Goal: Information Seeking & Learning: Find specific fact

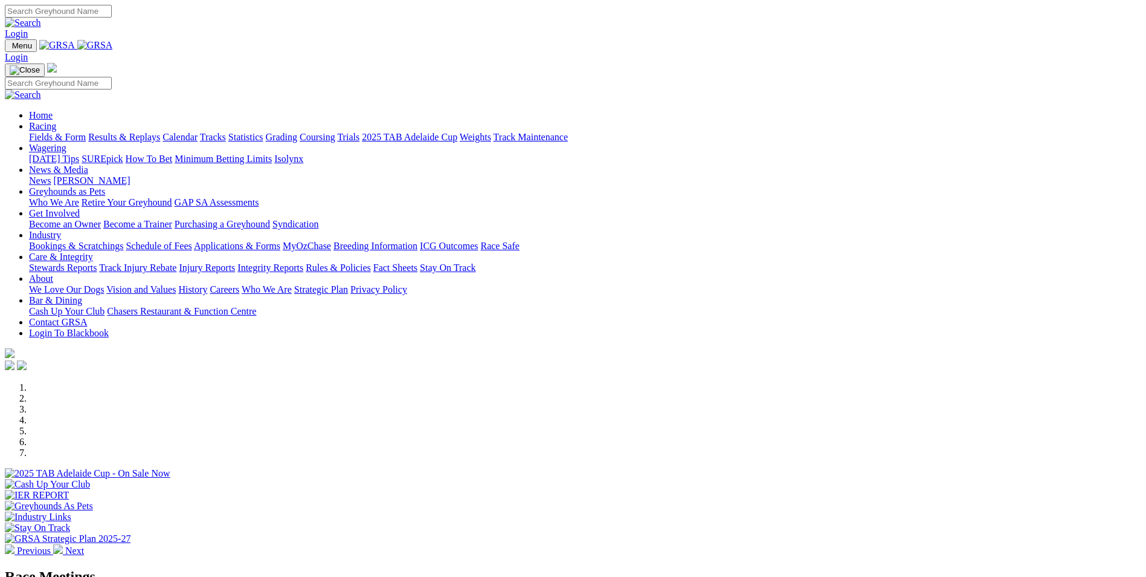
click at [160, 132] on link "Results & Replays" at bounding box center [124, 137] width 72 height 10
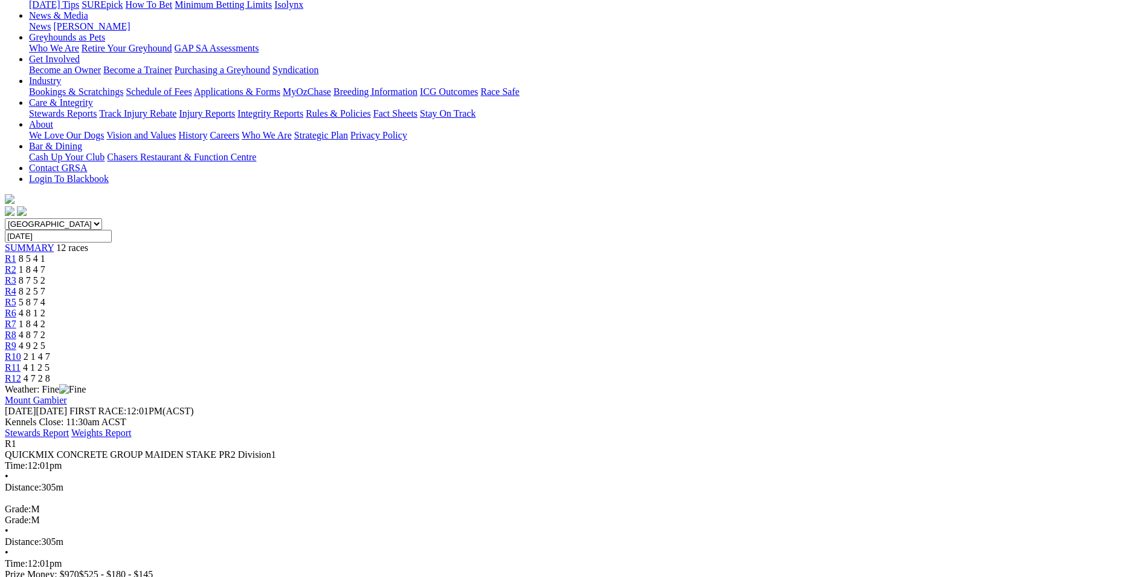
scroll to position [181, 0]
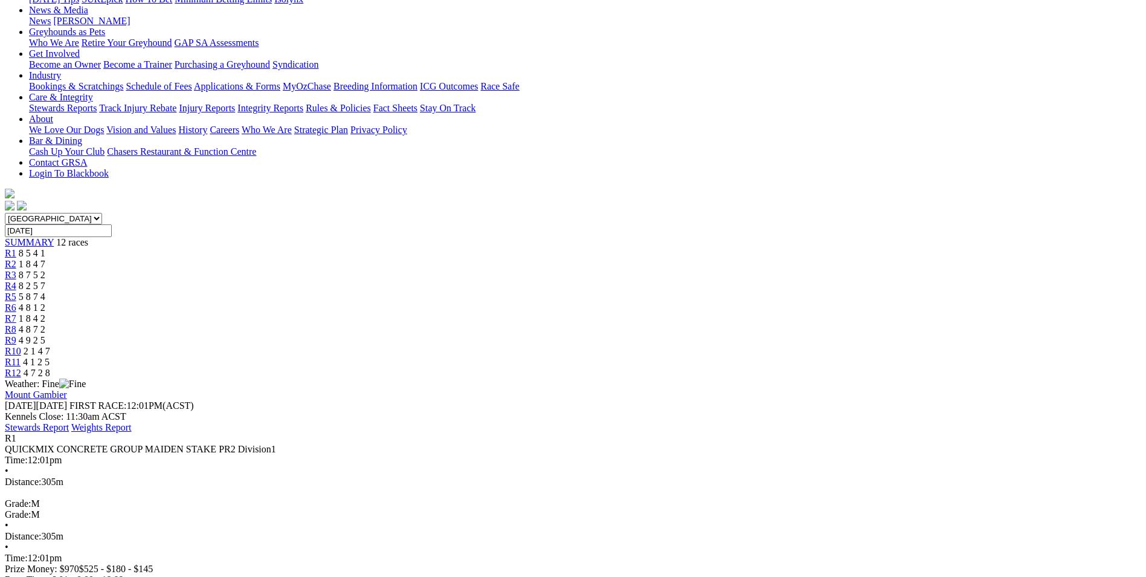
click at [16, 259] on link "R2" at bounding box center [10, 264] width 11 height 10
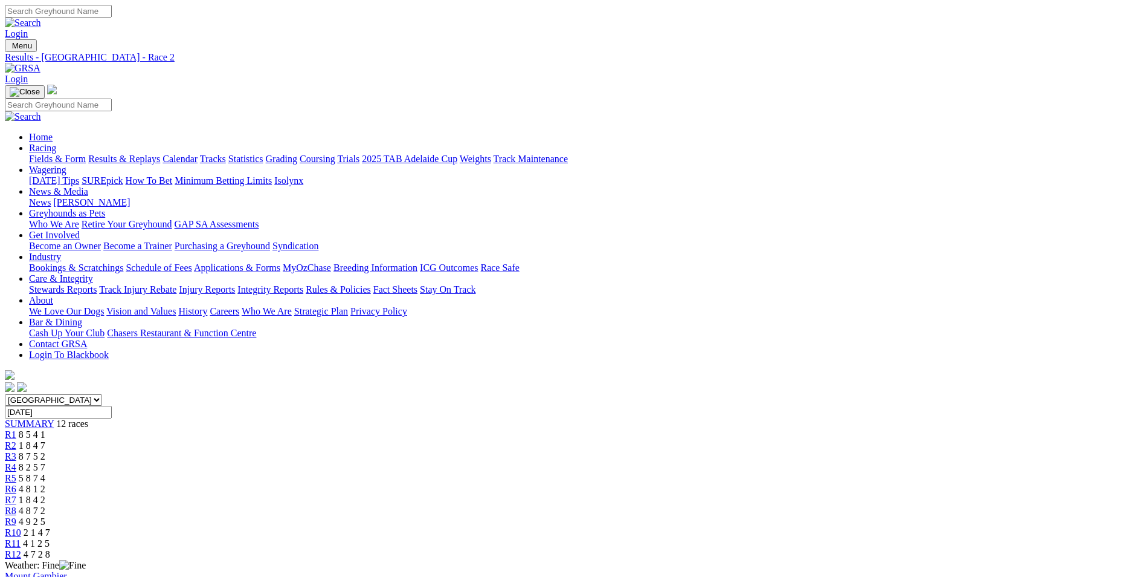
click at [16, 451] on span "R3" at bounding box center [10, 456] width 11 height 10
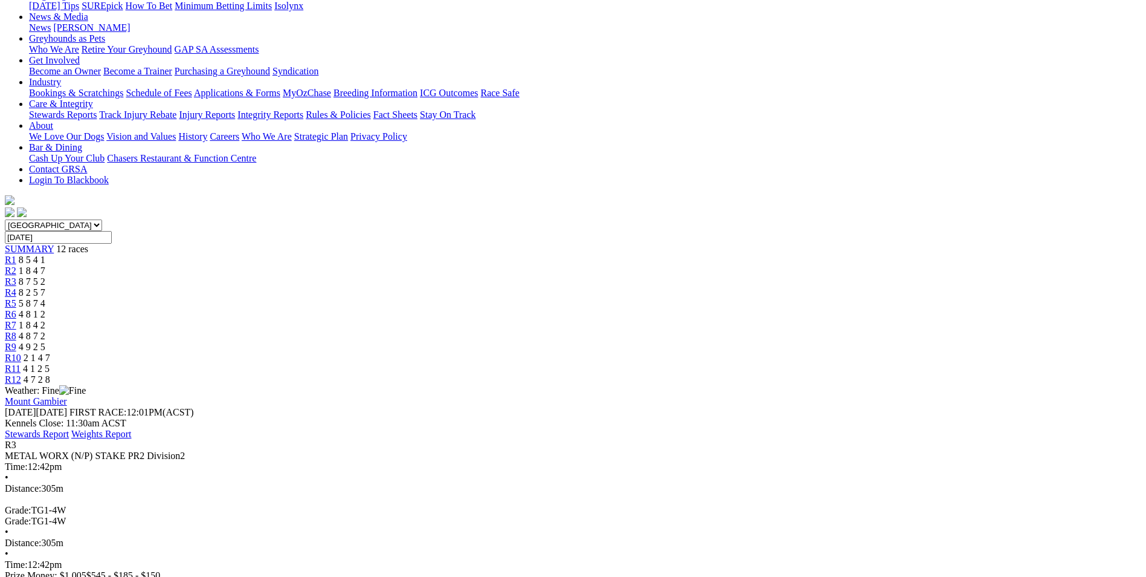
scroll to position [181, 0]
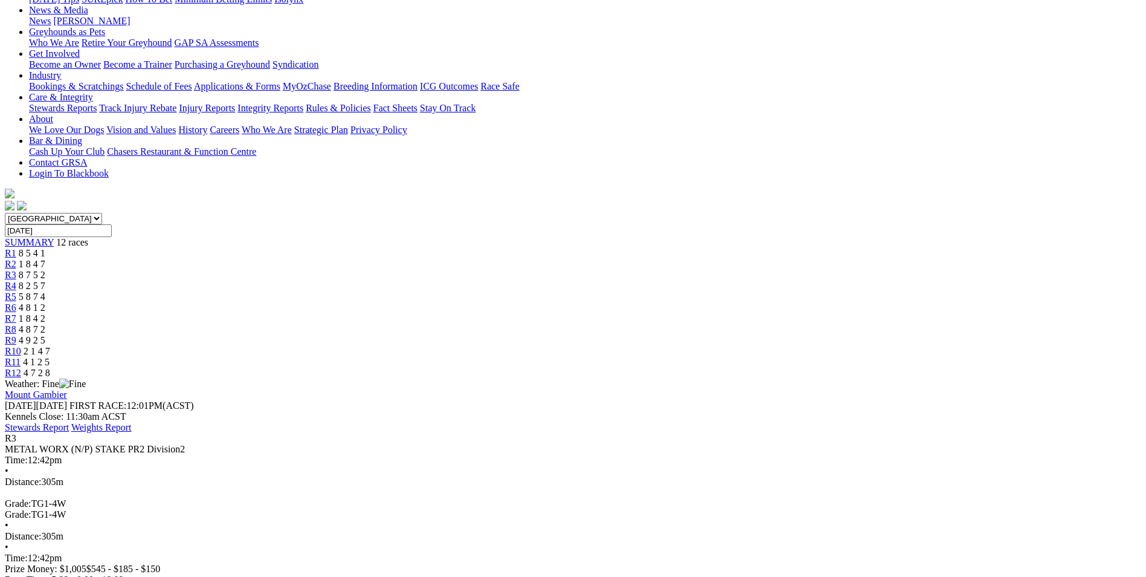
click at [16, 280] on span "R4" at bounding box center [10, 285] width 11 height 10
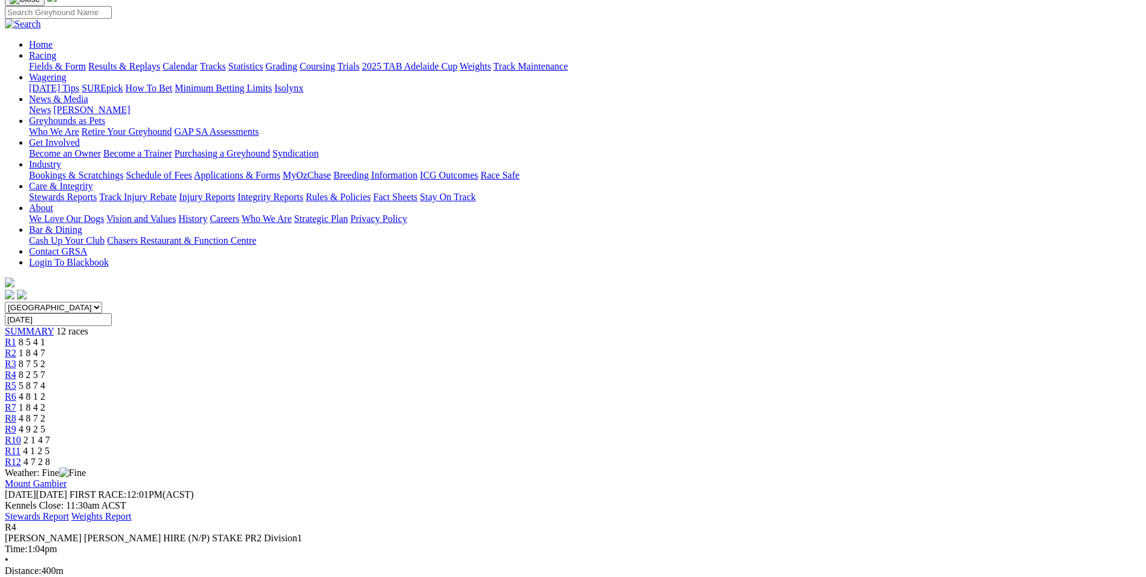
scroll to position [60, 0]
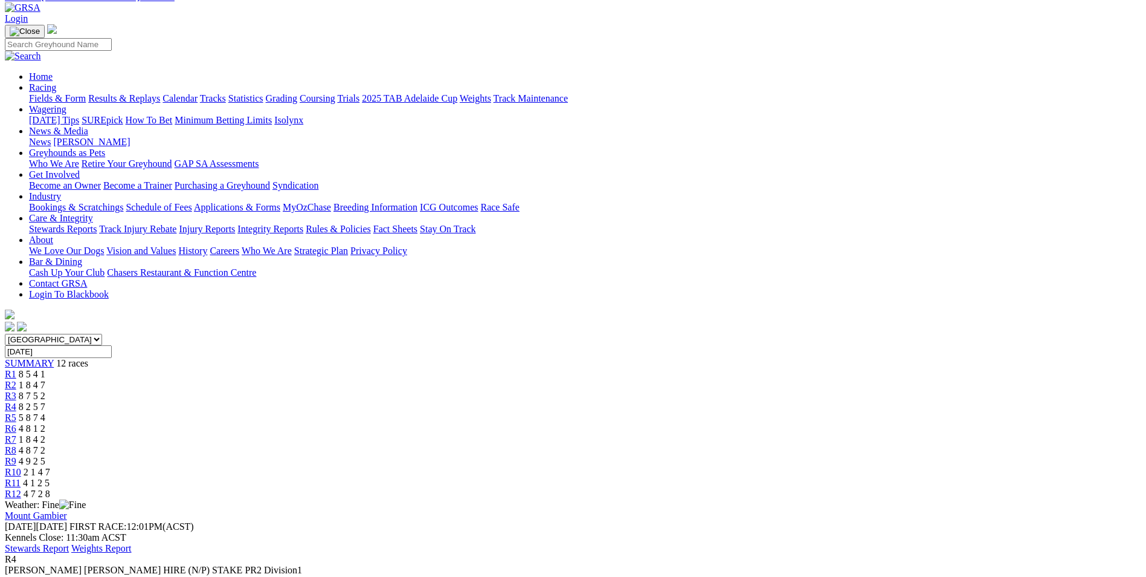
click at [16, 412] on span "R5" at bounding box center [10, 417] width 11 height 10
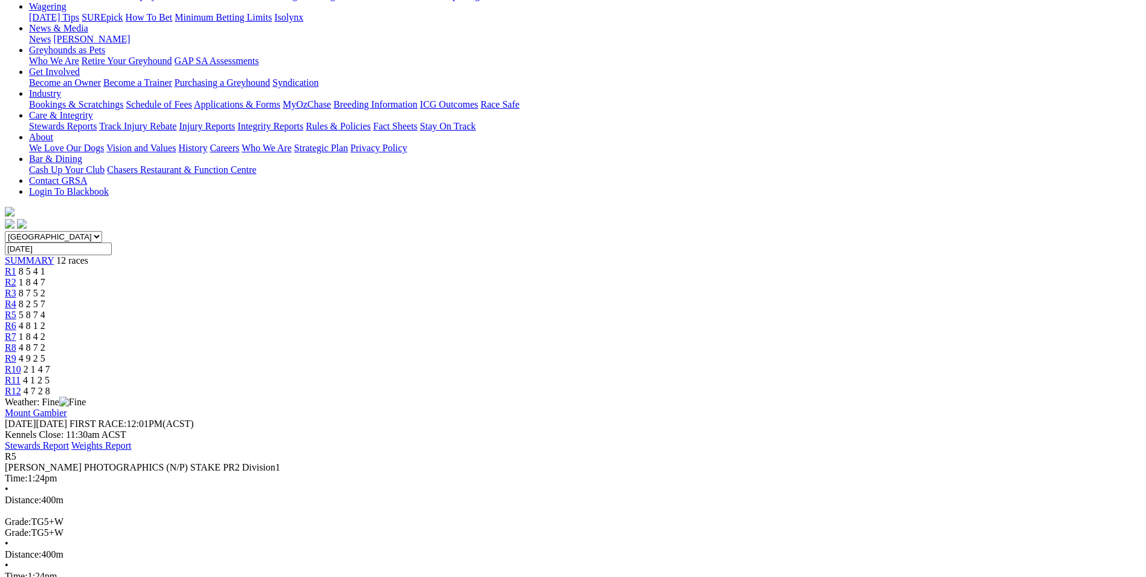
scroll to position [181, 0]
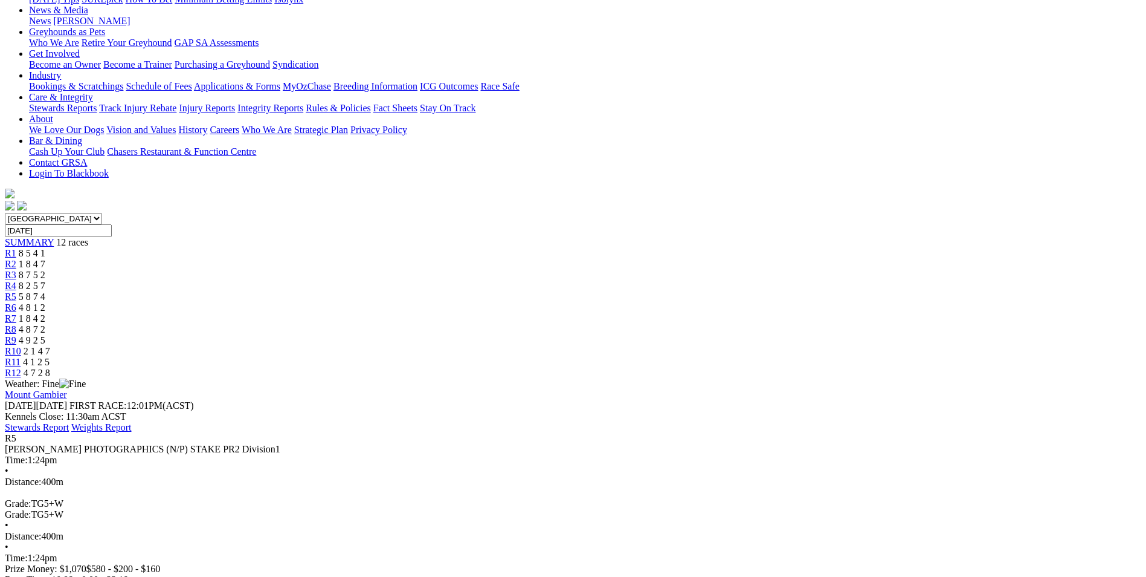
click at [580, 302] on div "R6 4 8 1 2" at bounding box center [573, 307] width 1137 height 11
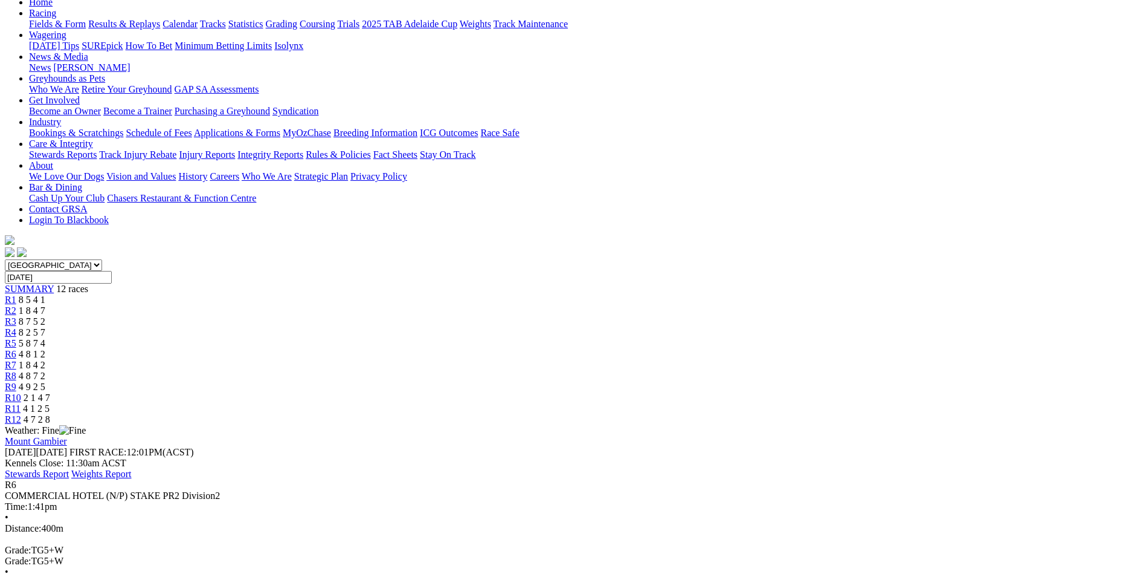
scroll to position [121, 0]
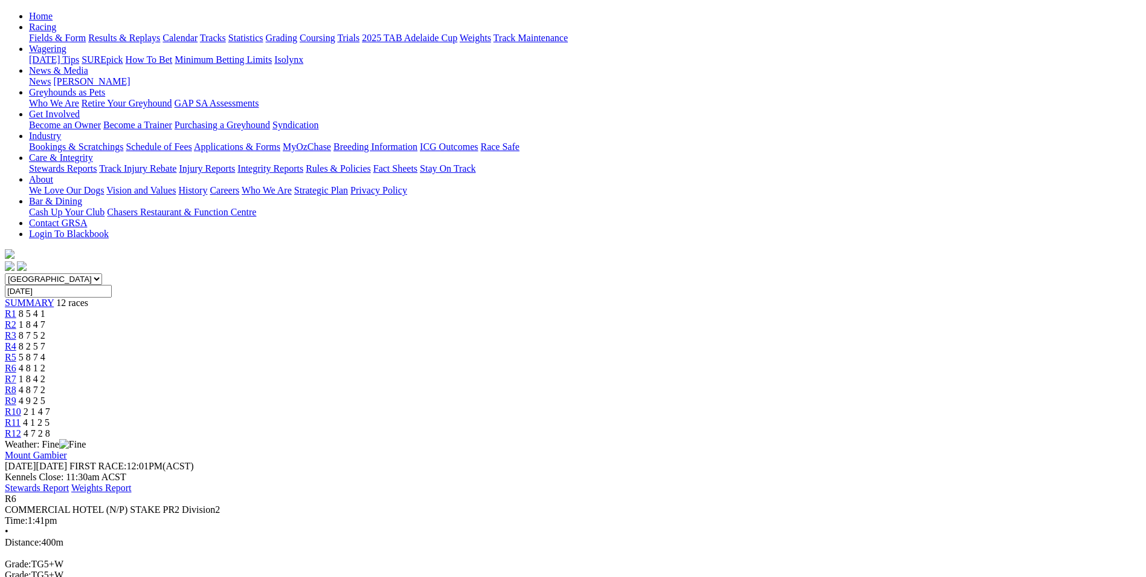
click at [16, 373] on link "R7" at bounding box center [10, 378] width 11 height 10
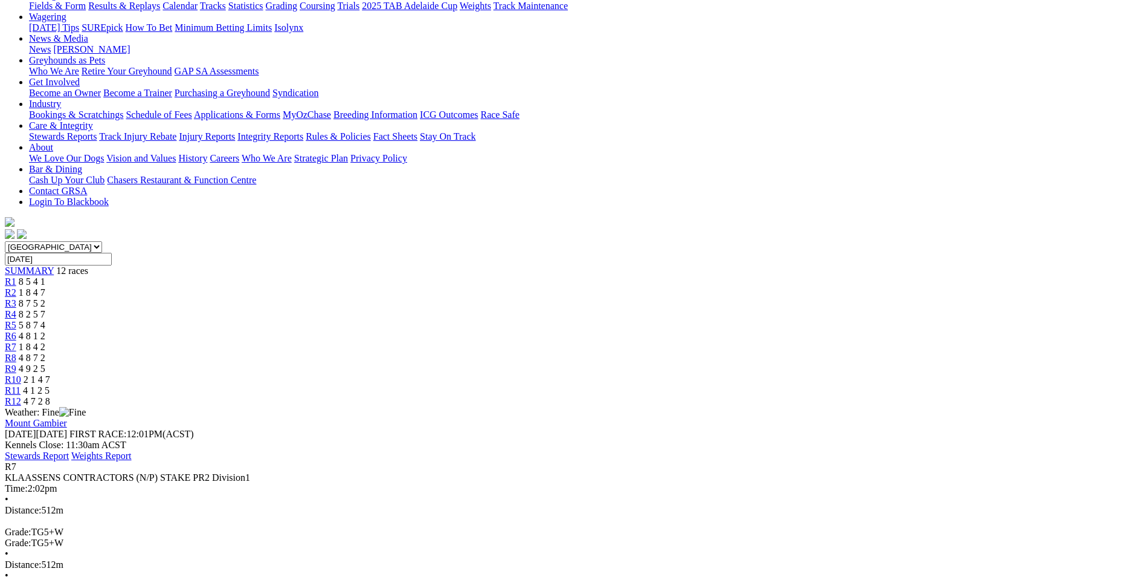
scroll to position [121, 0]
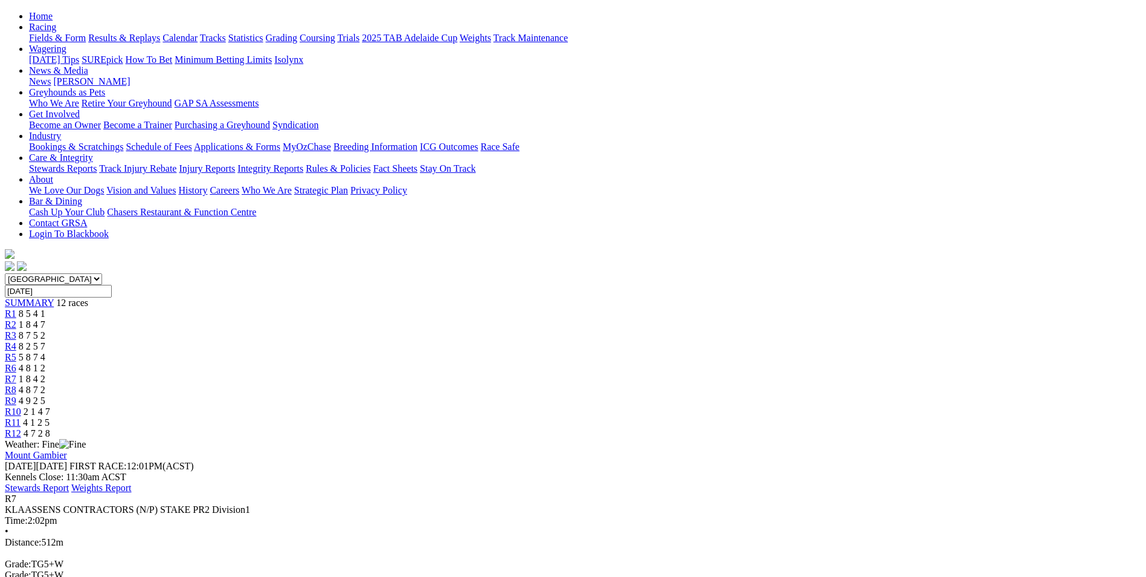
click at [16, 384] on link "R8" at bounding box center [10, 389] width 11 height 10
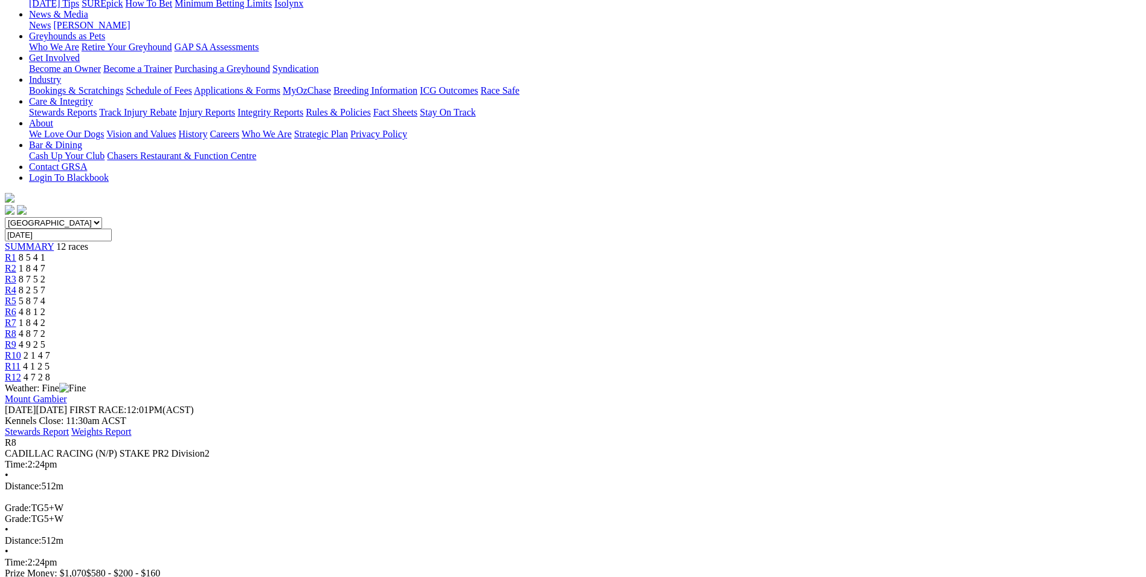
scroll to position [181, 0]
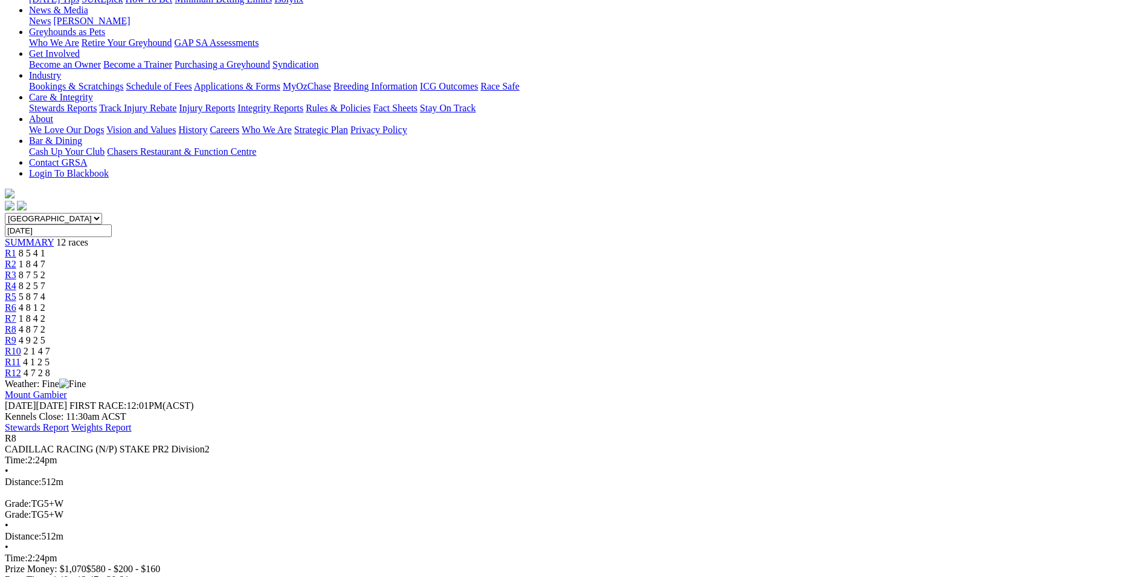
click at [16, 335] on link "R9" at bounding box center [10, 340] width 11 height 10
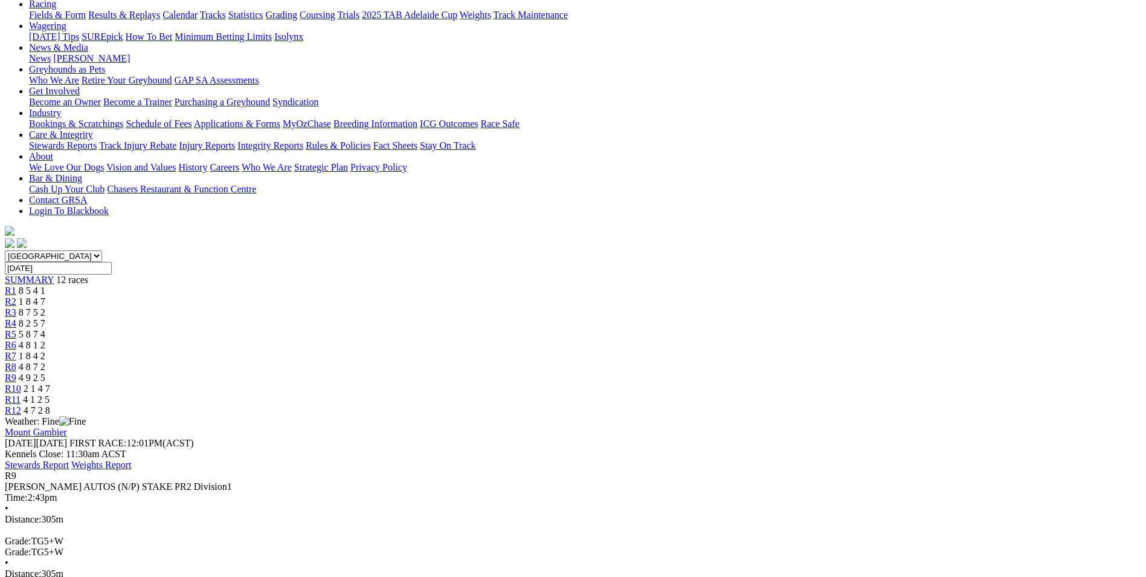
scroll to position [181, 0]
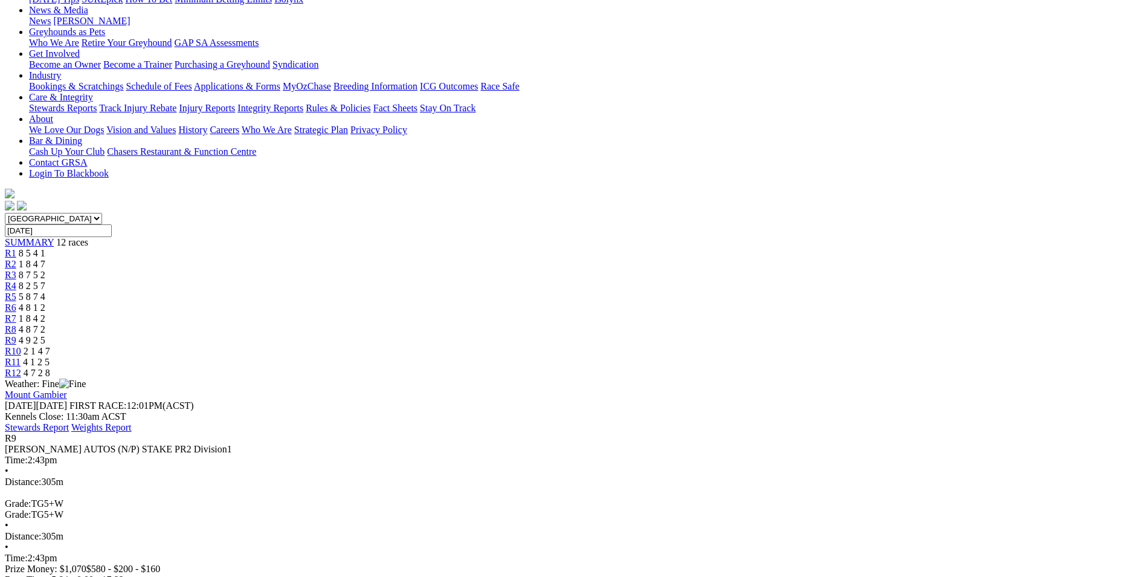
click at [806, 346] on div "R10 2 1 4 7" at bounding box center [573, 351] width 1137 height 11
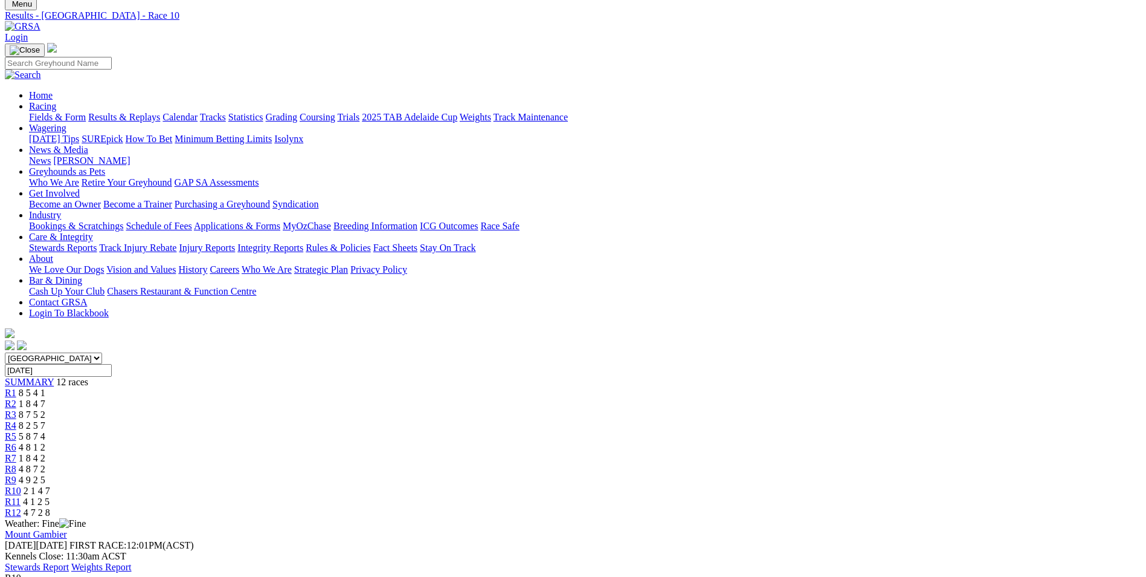
scroll to position [181, 0]
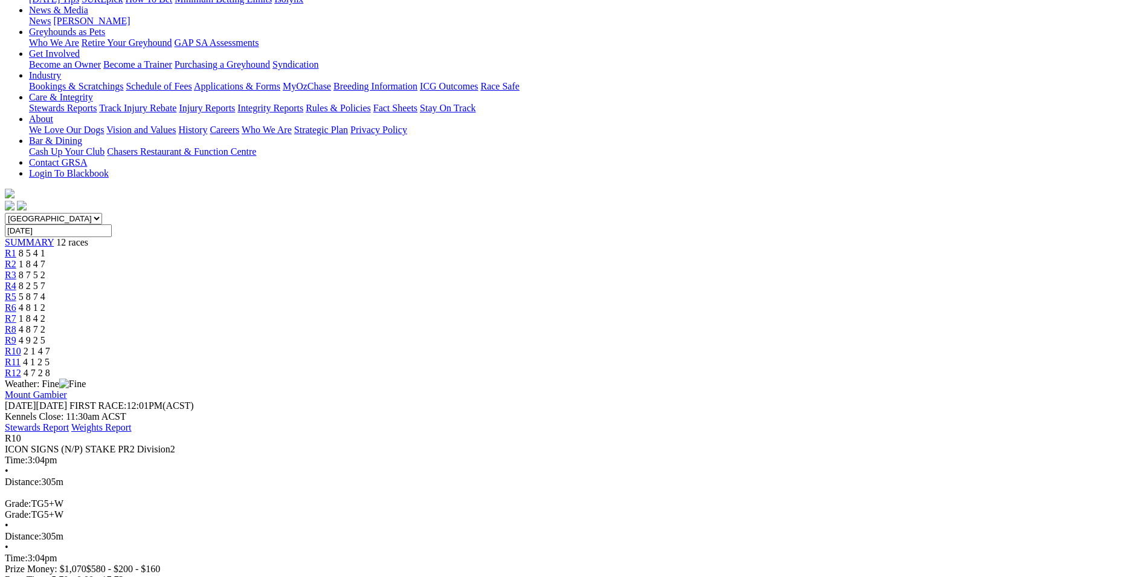
click at [871, 357] on div "R11 4 1 2 5" at bounding box center [573, 362] width 1137 height 11
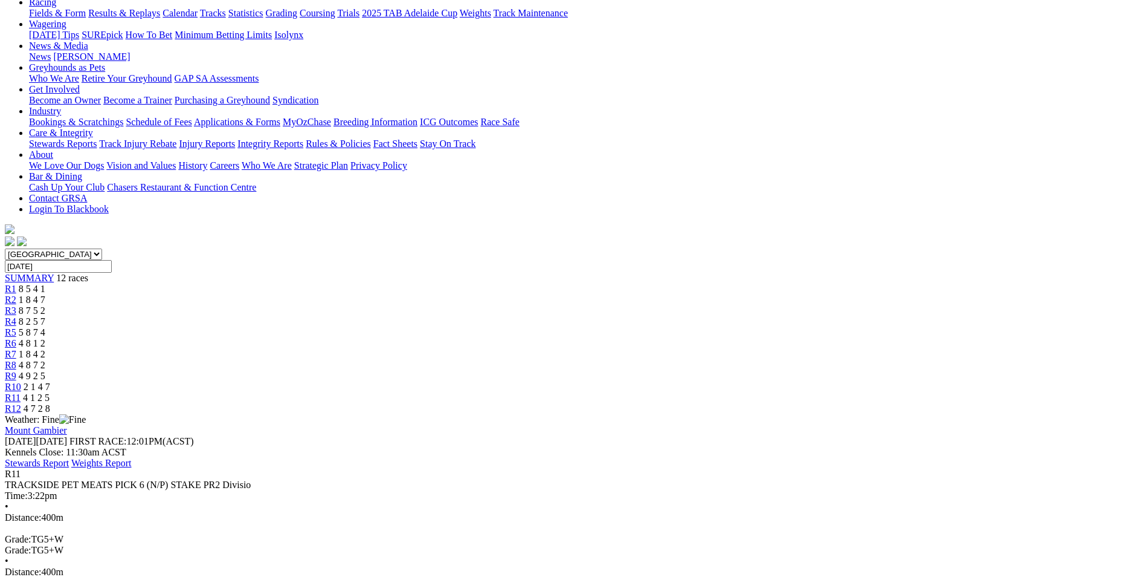
scroll to position [181, 0]
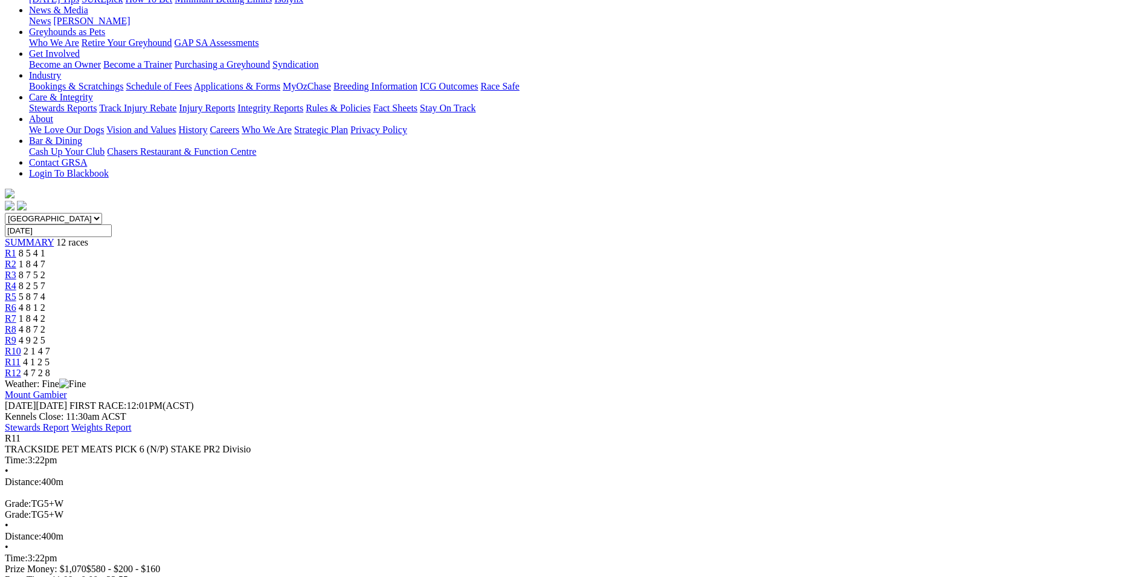
click at [914, 367] on div "R12 4 7 2 8" at bounding box center [573, 372] width 1137 height 11
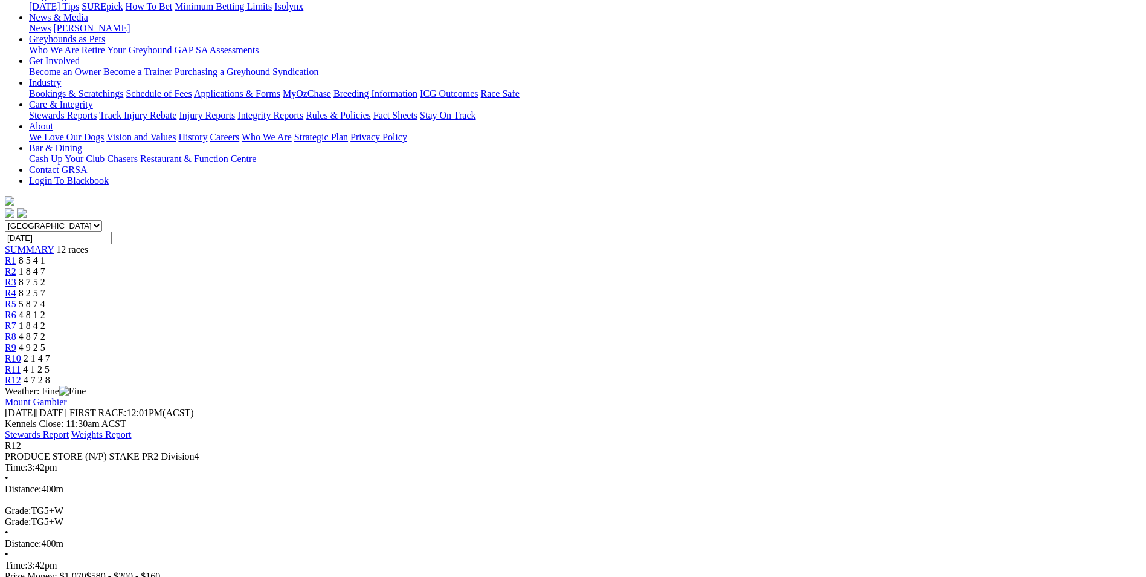
scroll to position [181, 0]
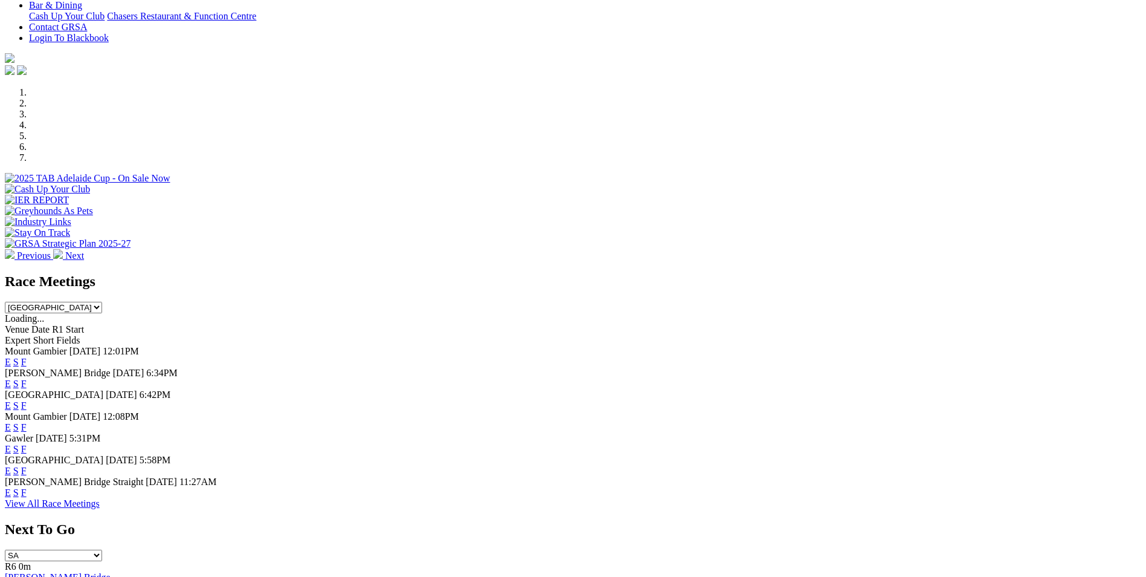
scroll to position [483, 0]
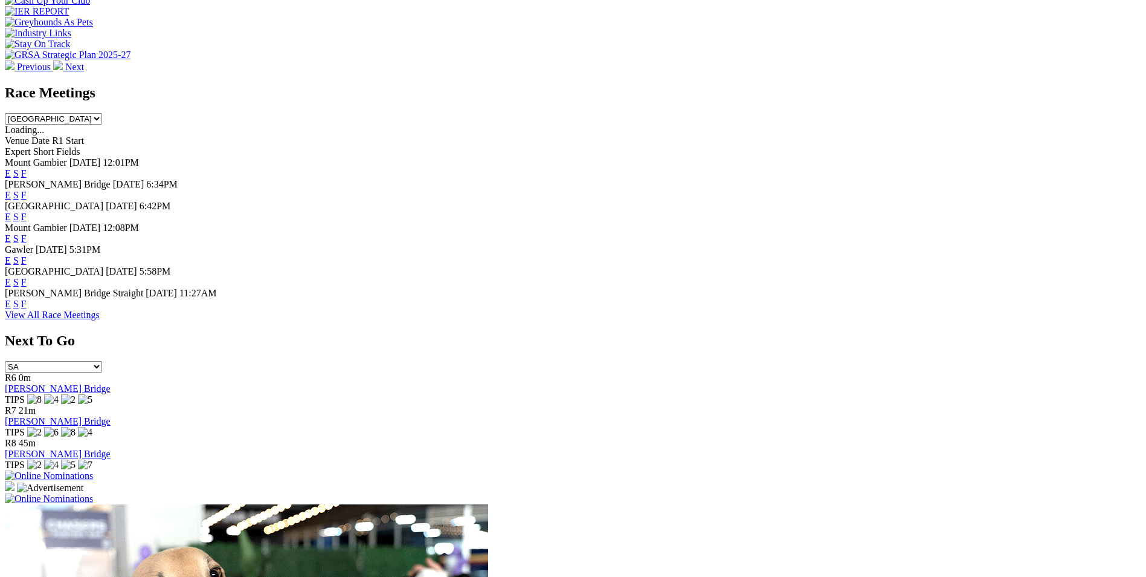
click at [27, 233] on link "F" at bounding box center [23, 238] width 5 height 10
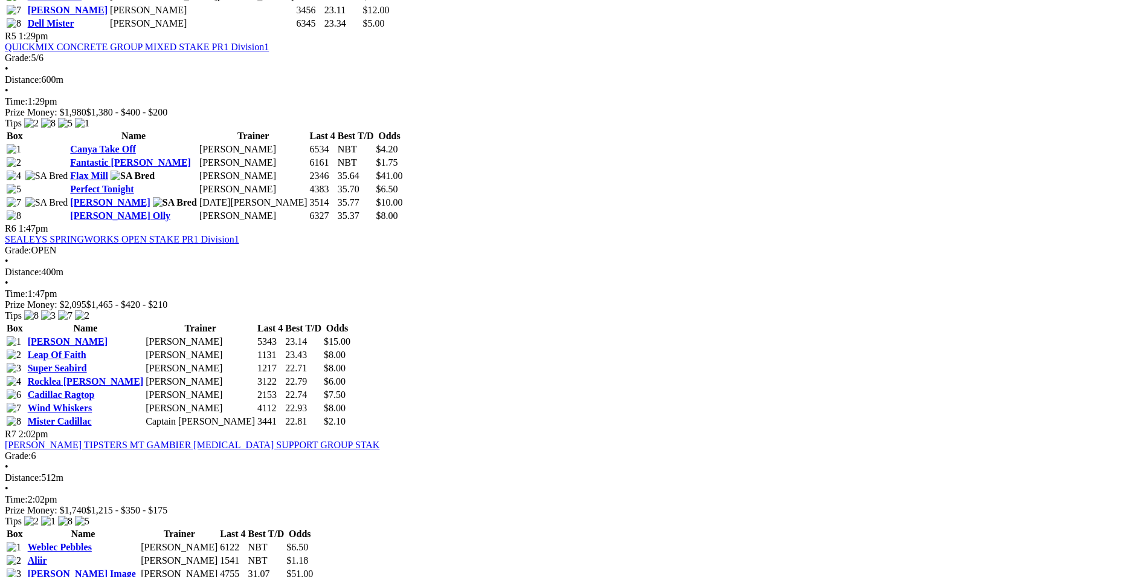
scroll to position [1450, 0]
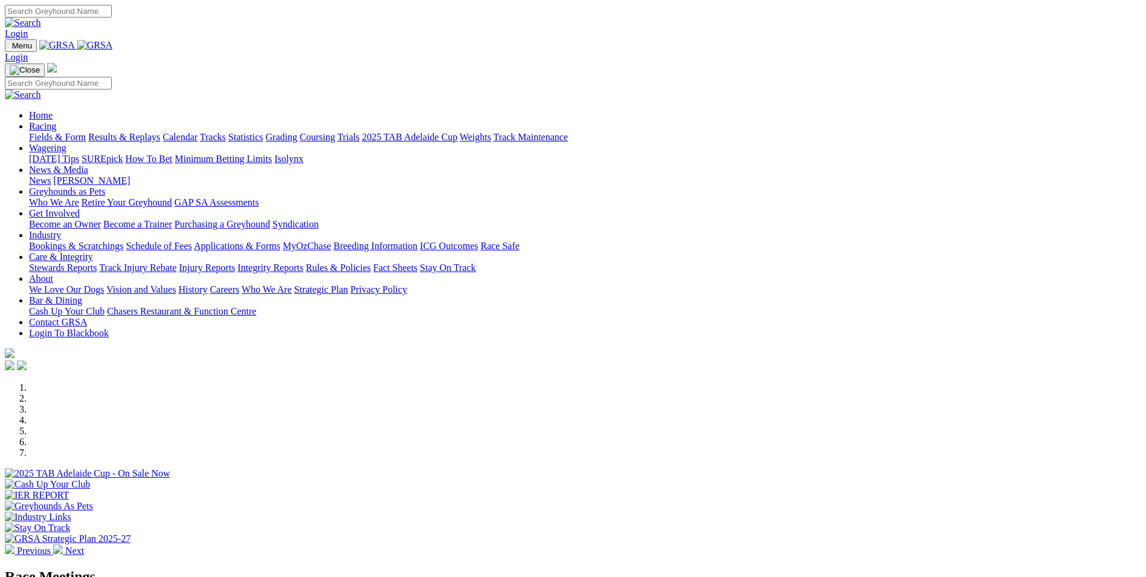
scroll to position [486, 0]
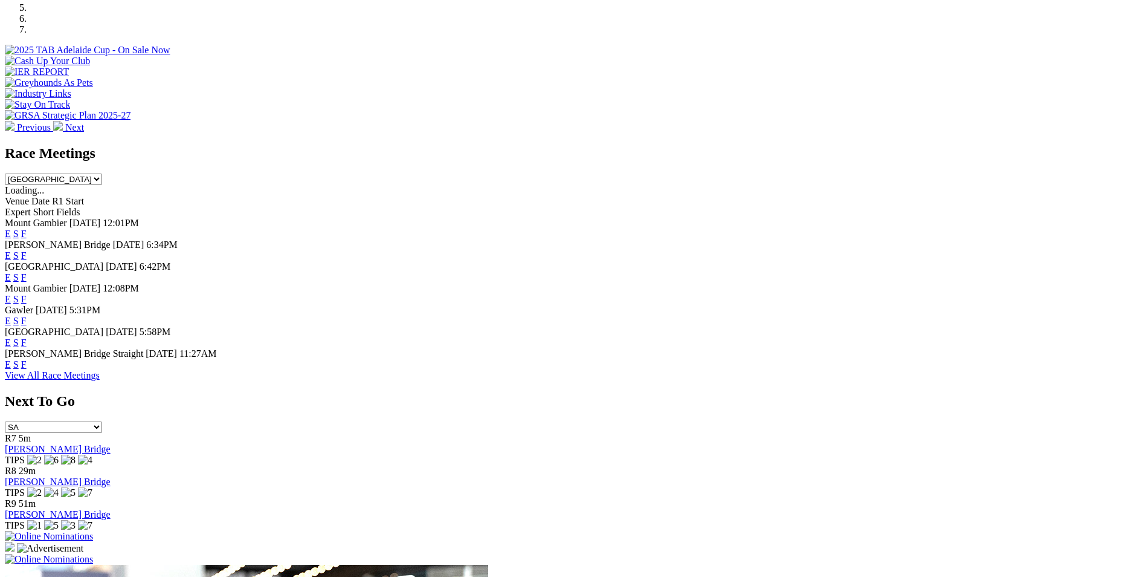
click at [27, 294] on link "F" at bounding box center [23, 299] width 5 height 10
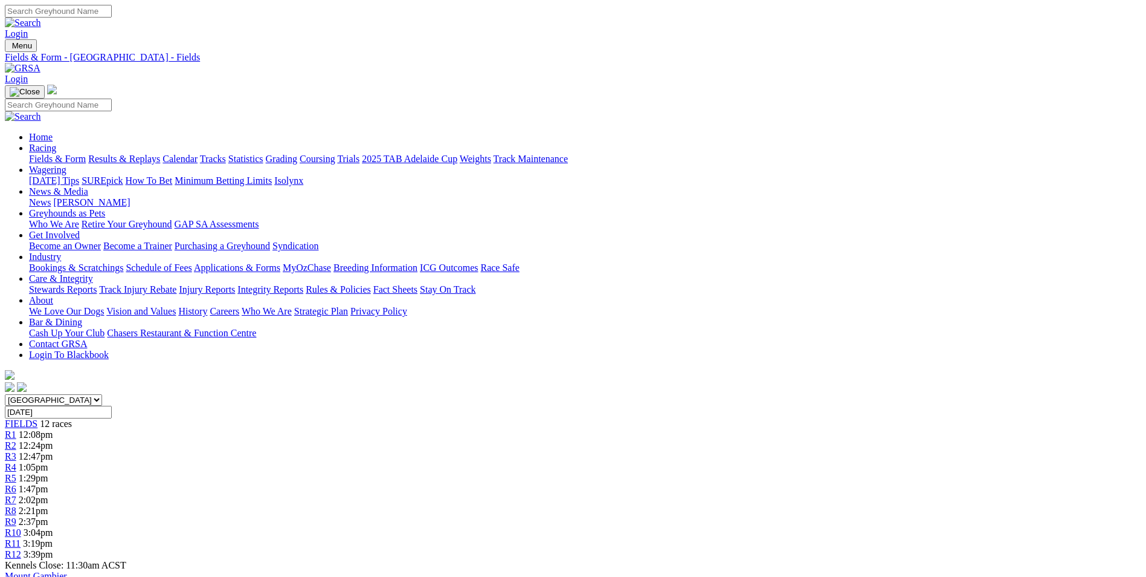
click at [21, 538] on span "R11" at bounding box center [13, 543] width 16 height 10
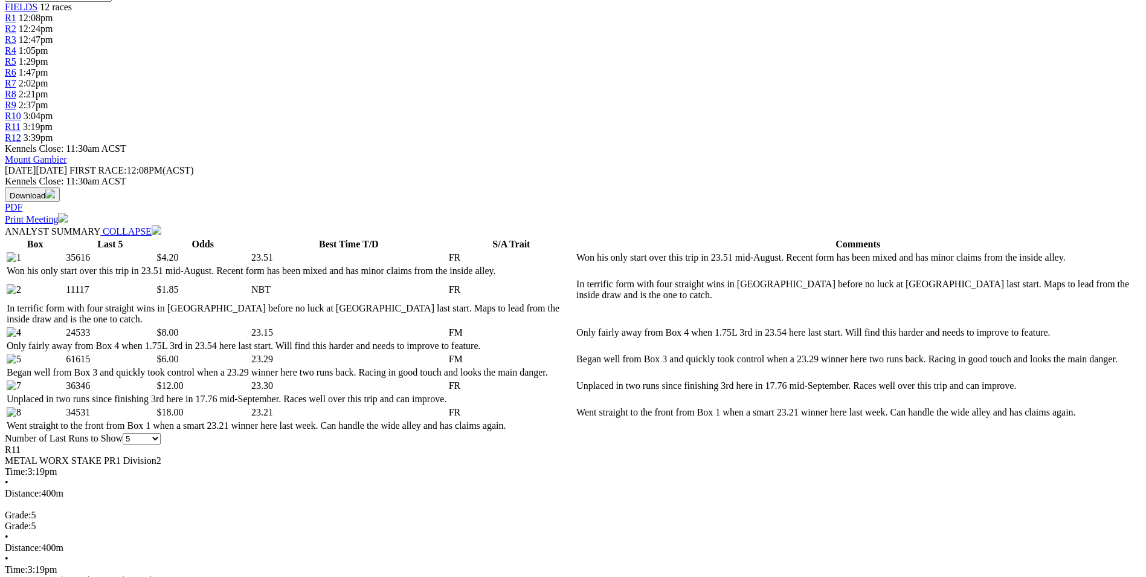
scroll to position [423, 0]
